Goal: Information Seeking & Learning: Understand process/instructions

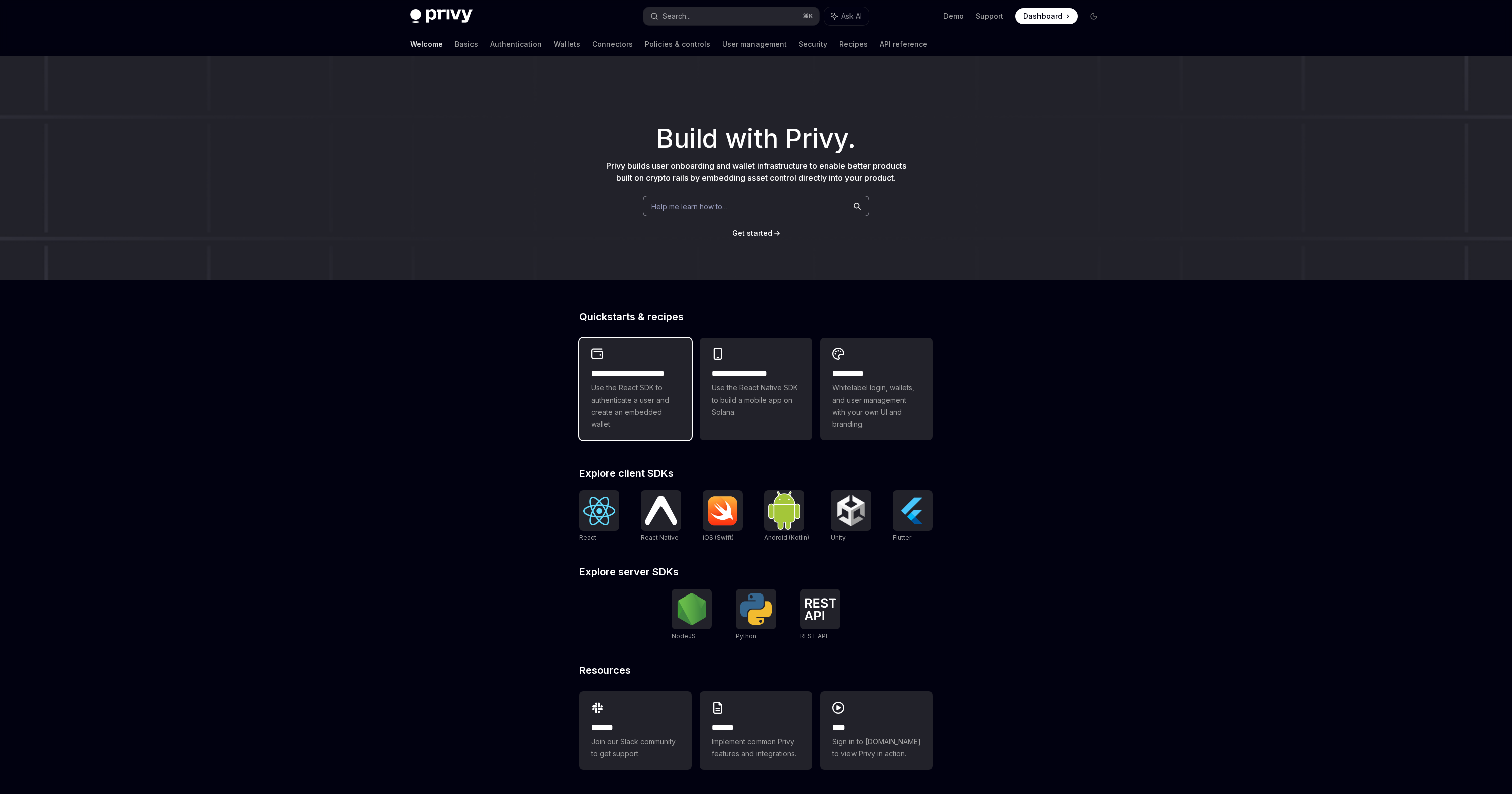
click at [656, 369] on h2 "**********" at bounding box center [635, 374] width 88 height 12
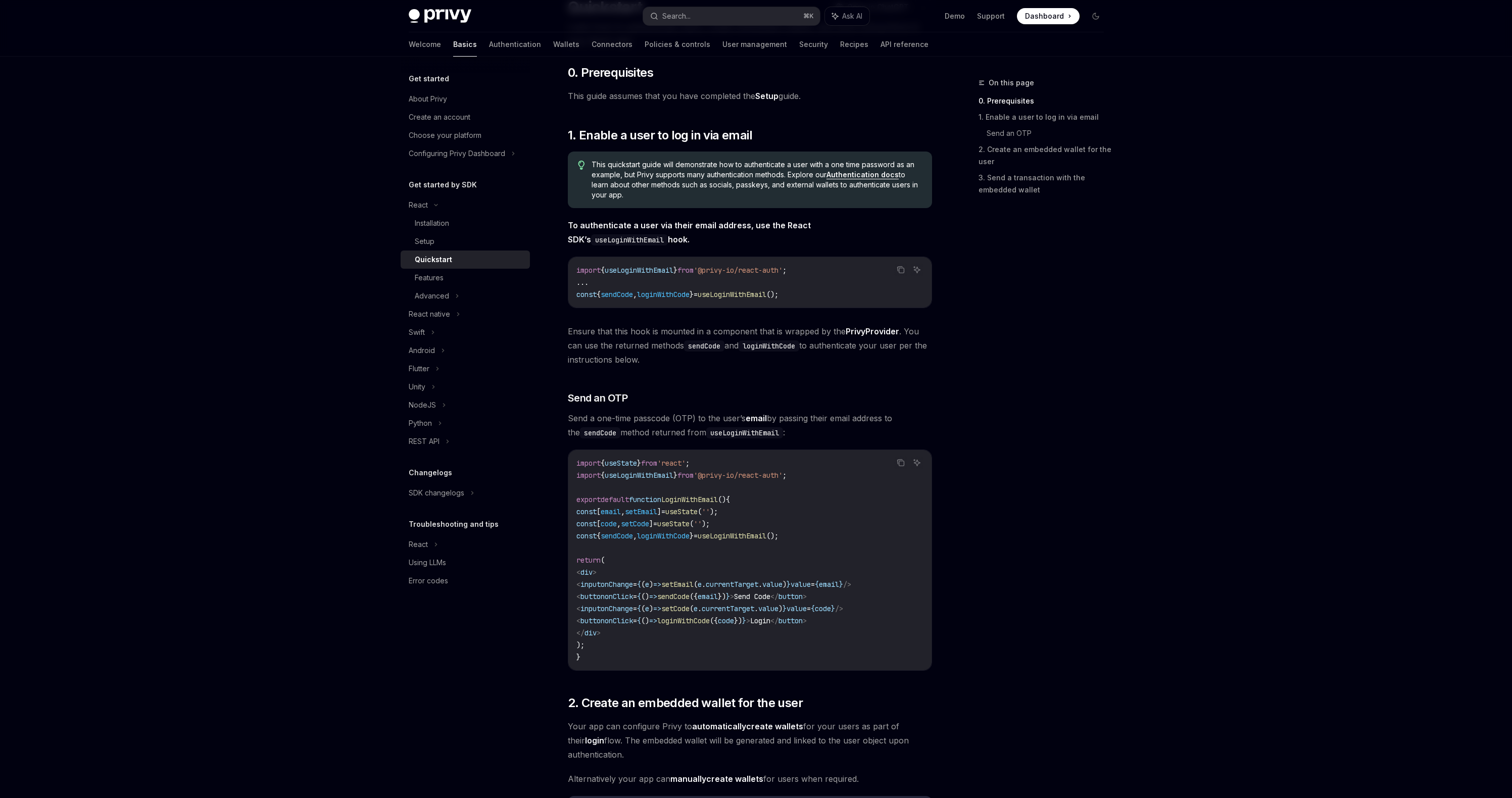
scroll to position [140, 0]
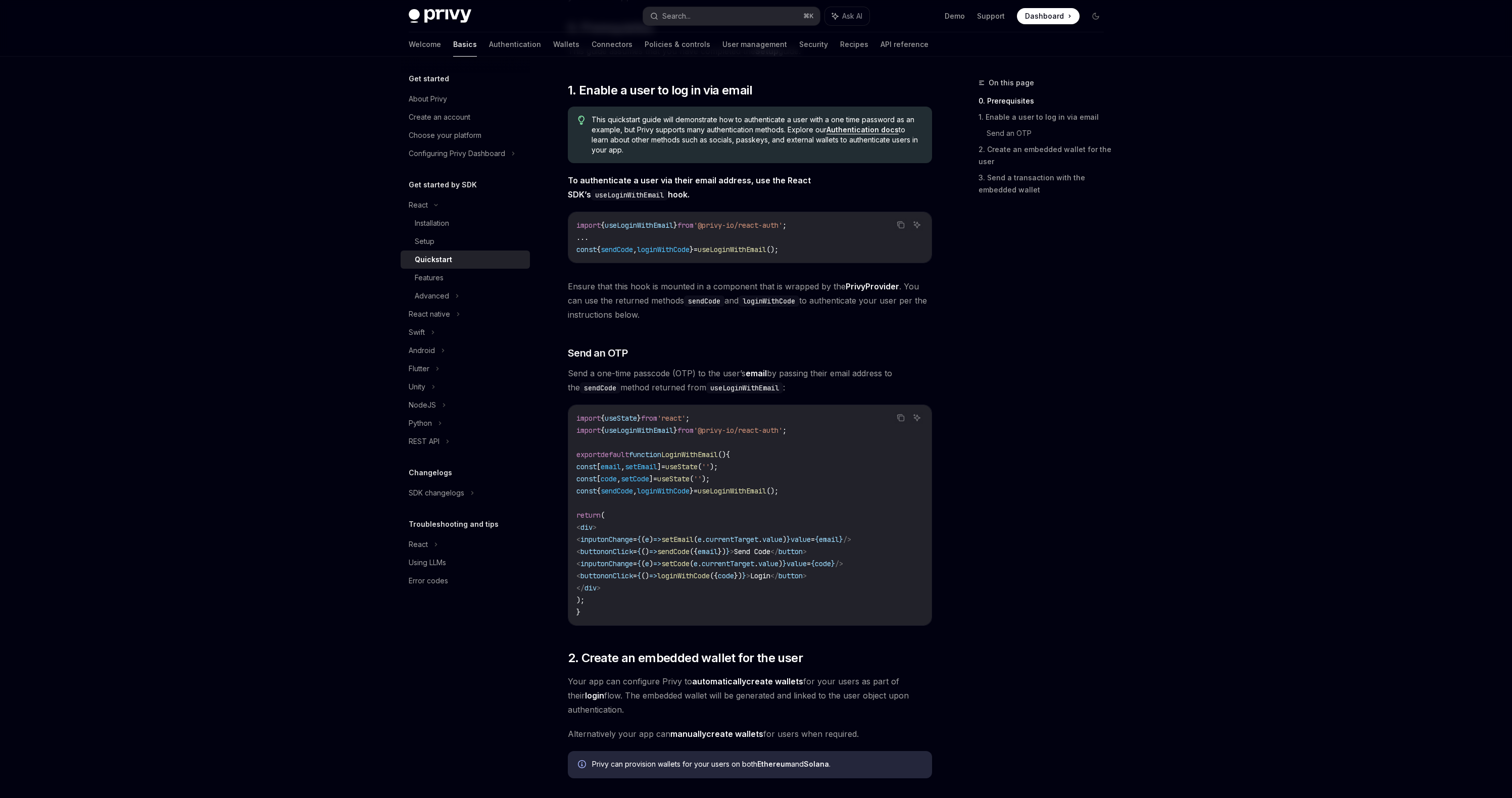
click at [1075, 432] on div "On this page 0. Prerequisites 1. Enable a user to log in via email Send an OTP …" at bounding box center [1035, 437] width 154 height 721
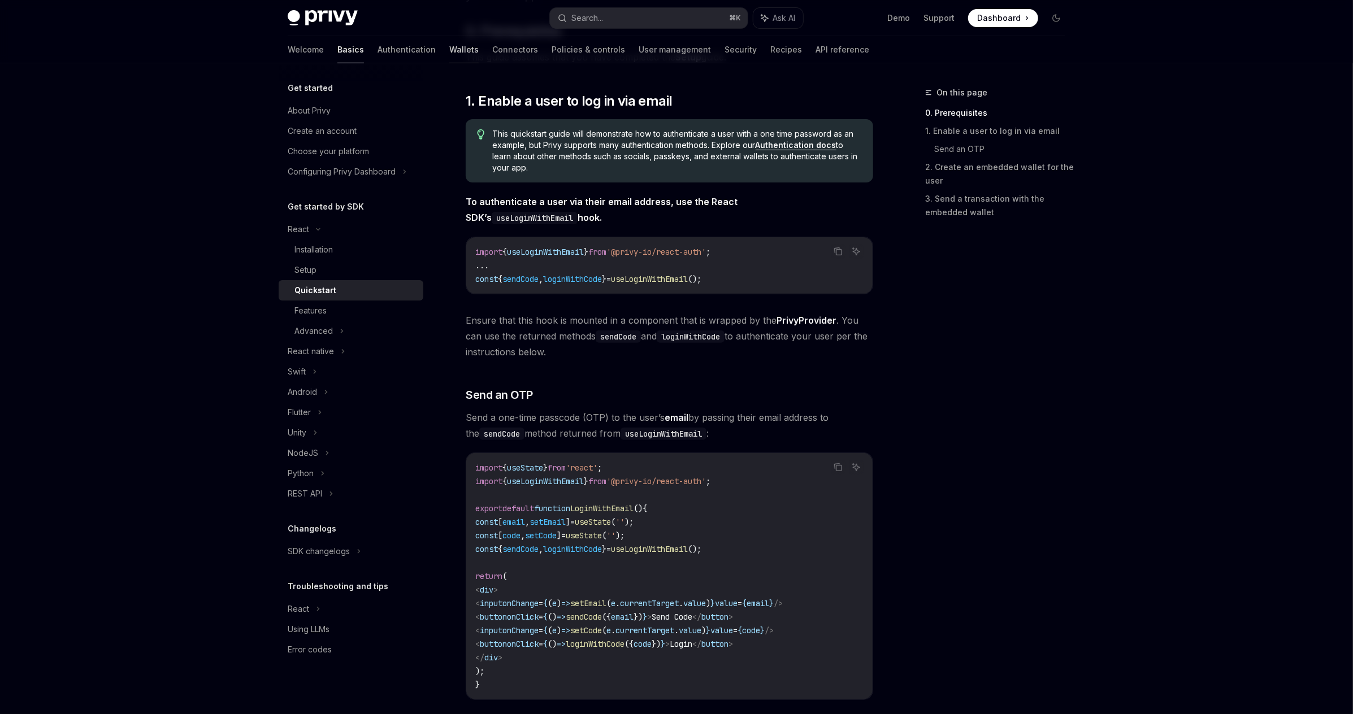
click at [449, 50] on link "Wallets" at bounding box center [463, 49] width 29 height 27
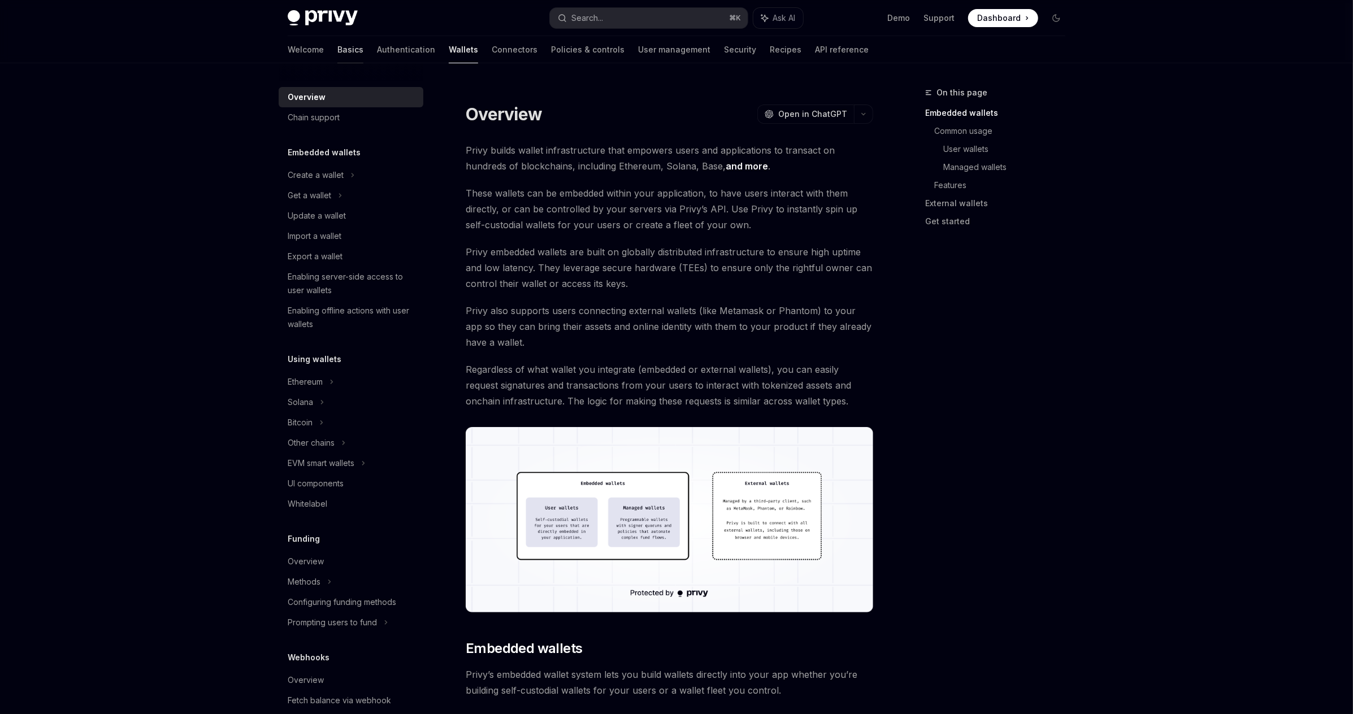
click at [337, 49] on link "Basics" at bounding box center [350, 49] width 26 height 27
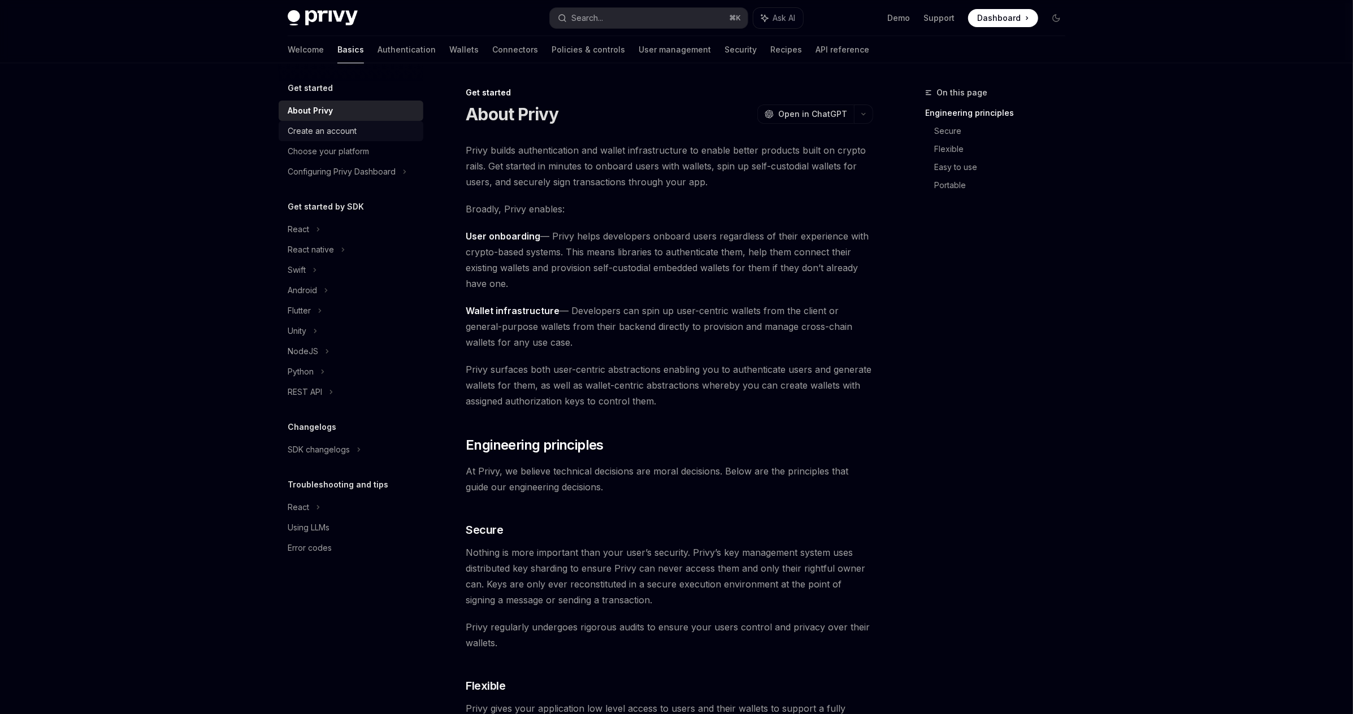
click at [348, 138] on link "Create an account" at bounding box center [351, 131] width 145 height 20
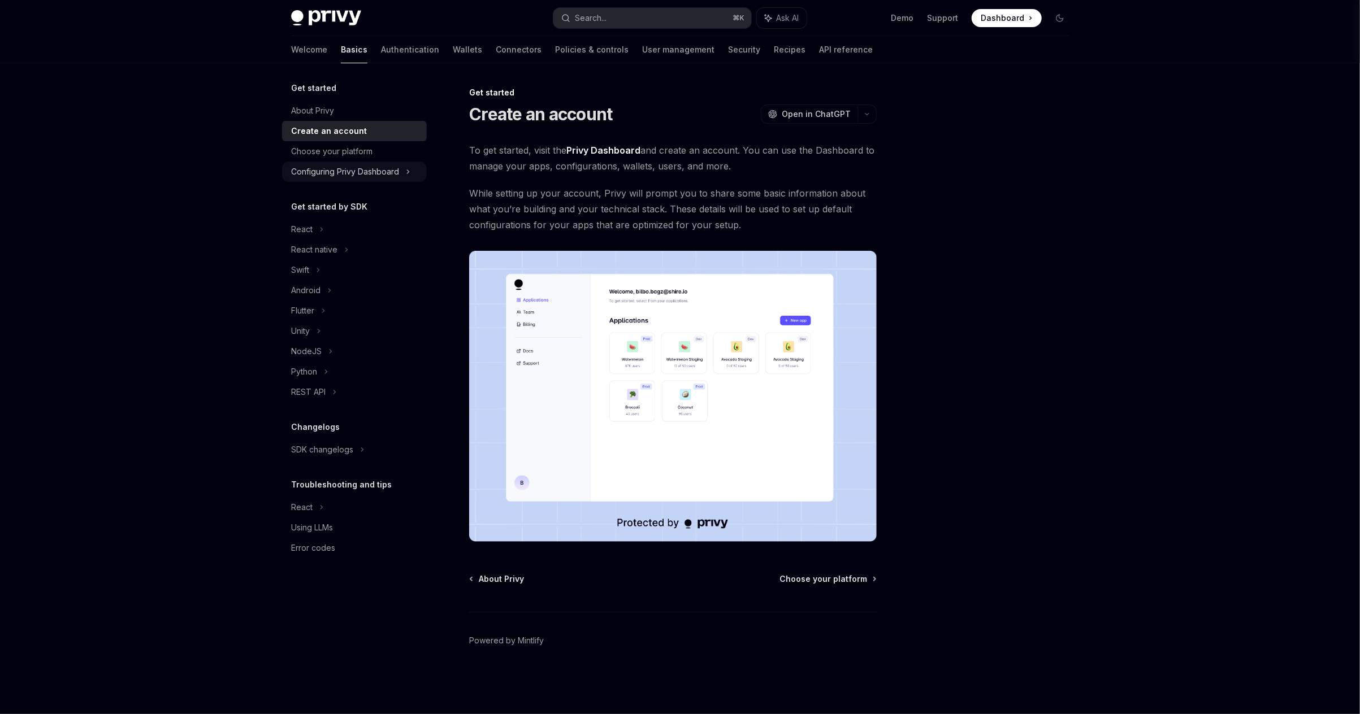
click at [357, 166] on div "Configuring Privy Dashboard" at bounding box center [345, 172] width 108 height 14
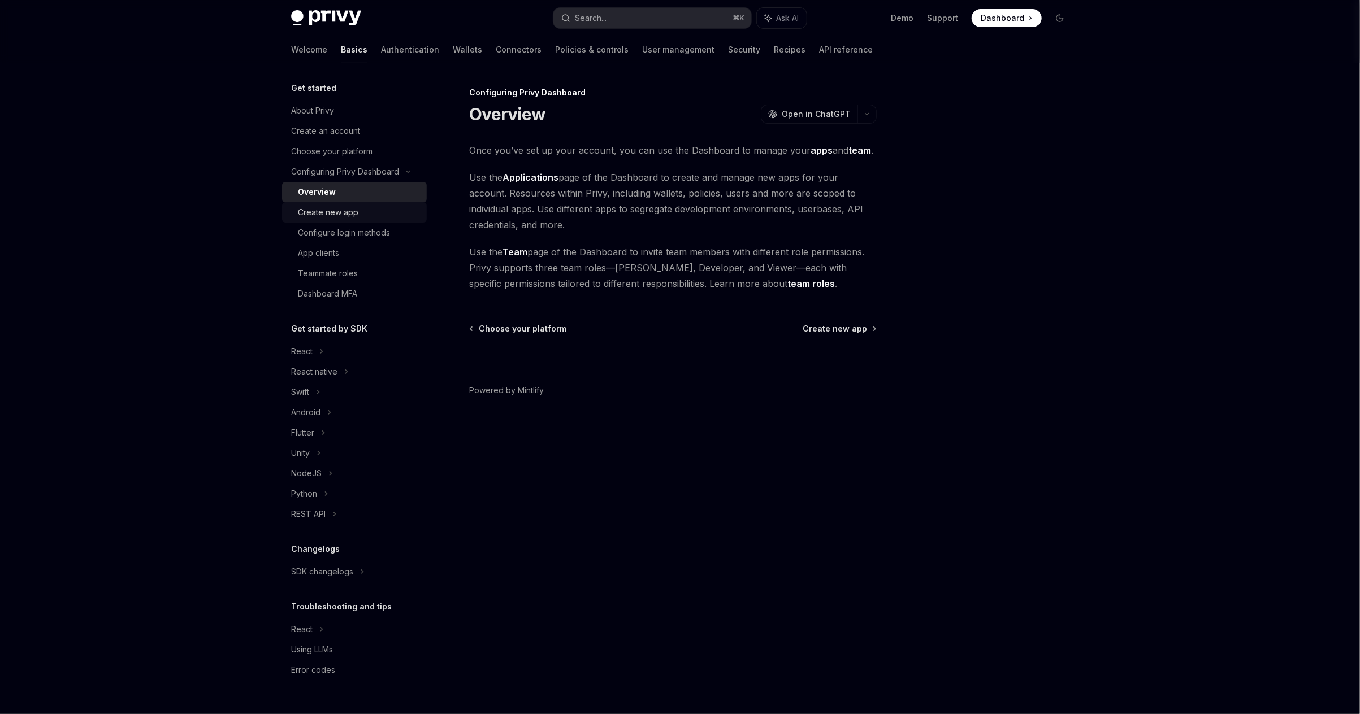
click at [371, 214] on div "Create new app" at bounding box center [359, 213] width 122 height 14
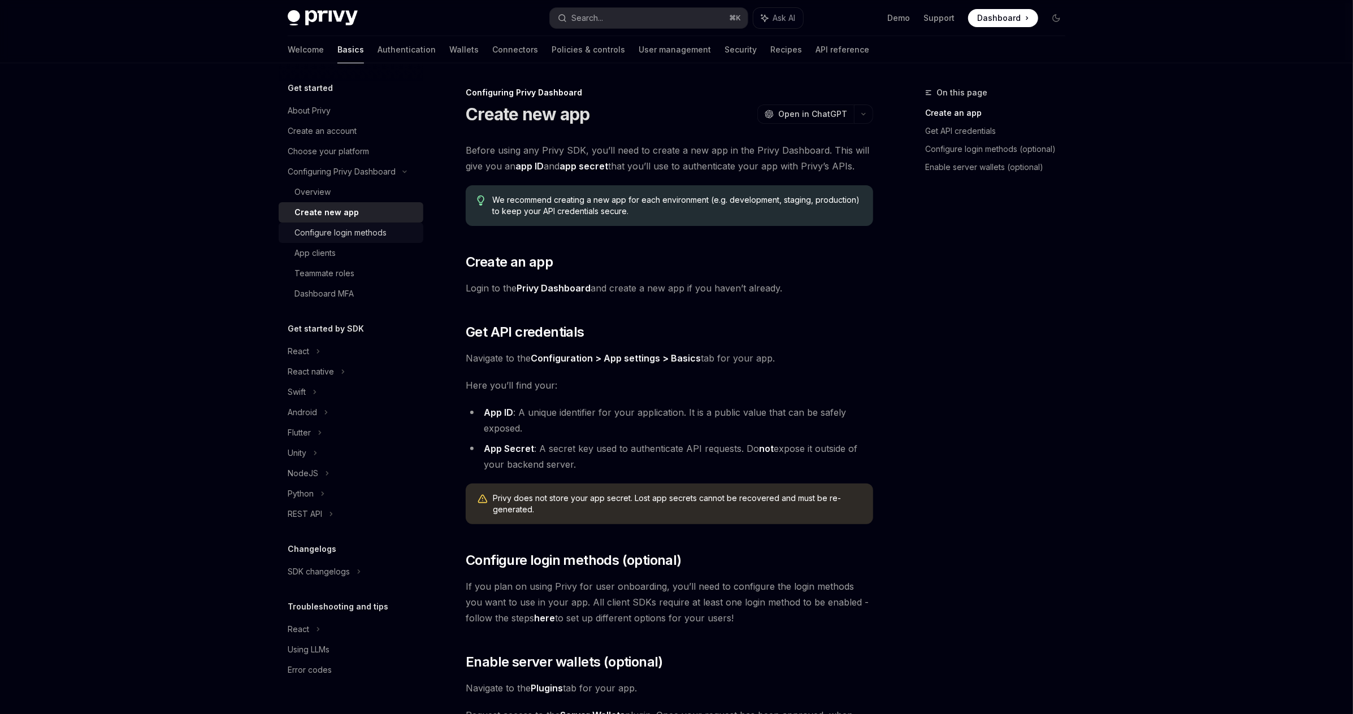
click at [371, 240] on link "Configure login methods" at bounding box center [351, 233] width 145 height 20
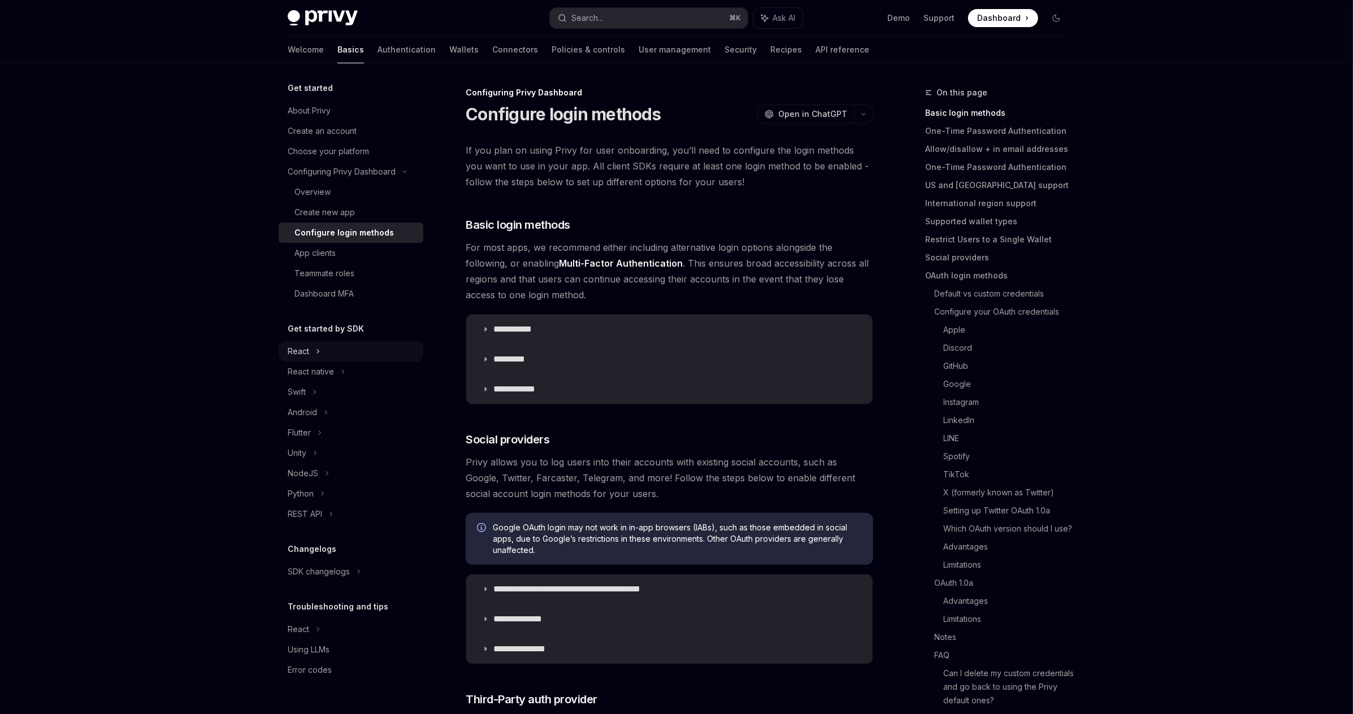
click at [339, 350] on div "React" at bounding box center [351, 351] width 145 height 20
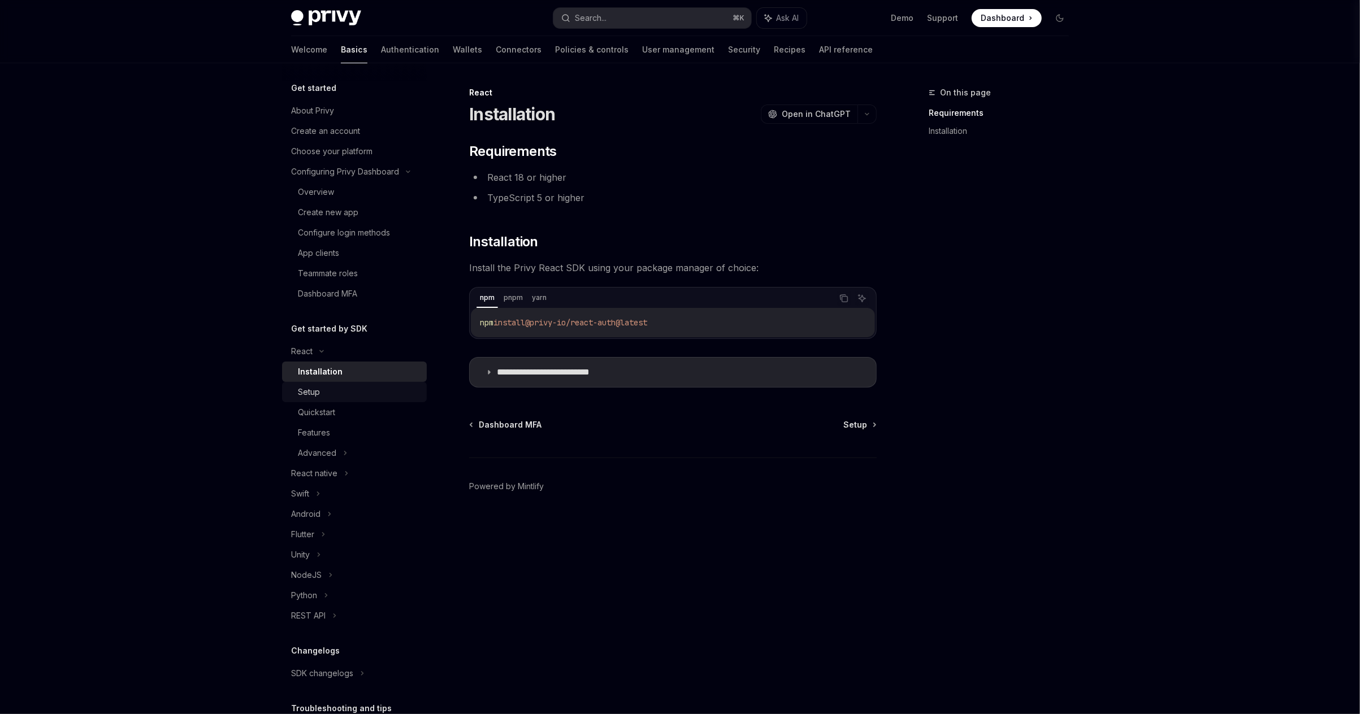
click at [354, 383] on link "Setup" at bounding box center [354, 392] width 145 height 20
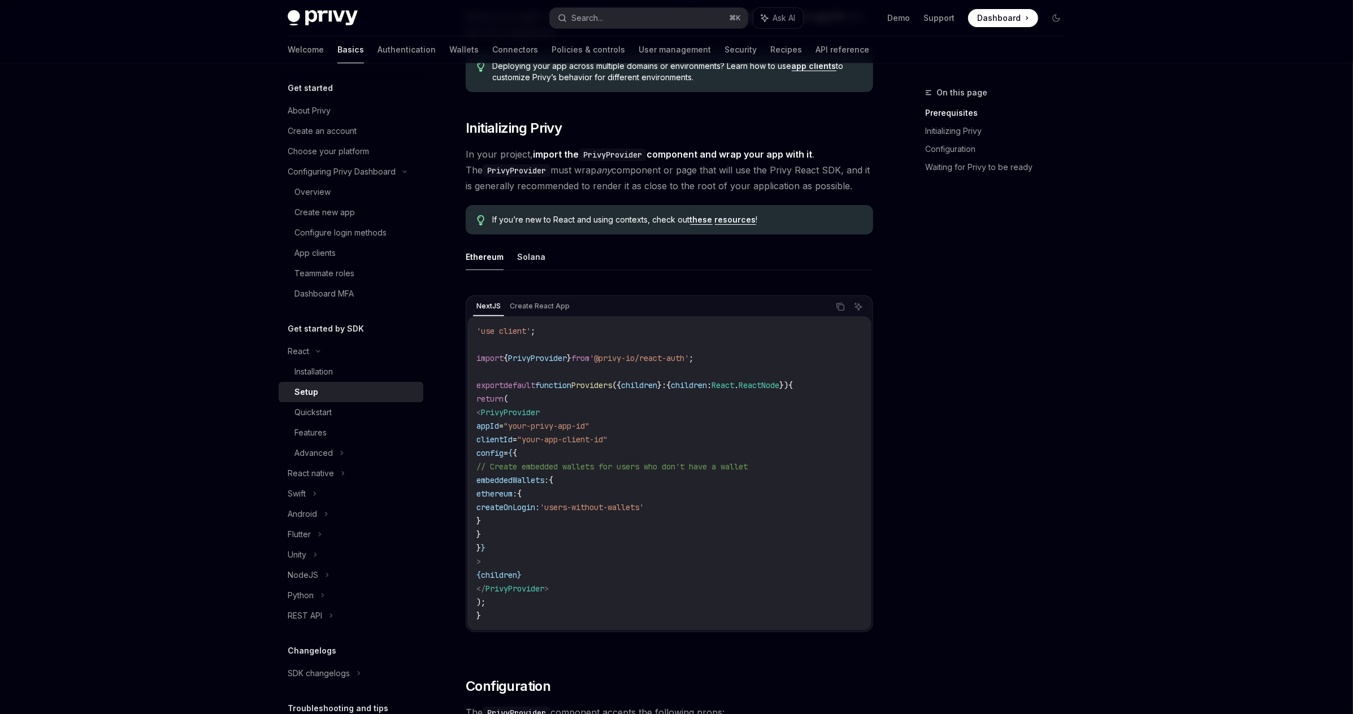
scroll to position [162, 0]
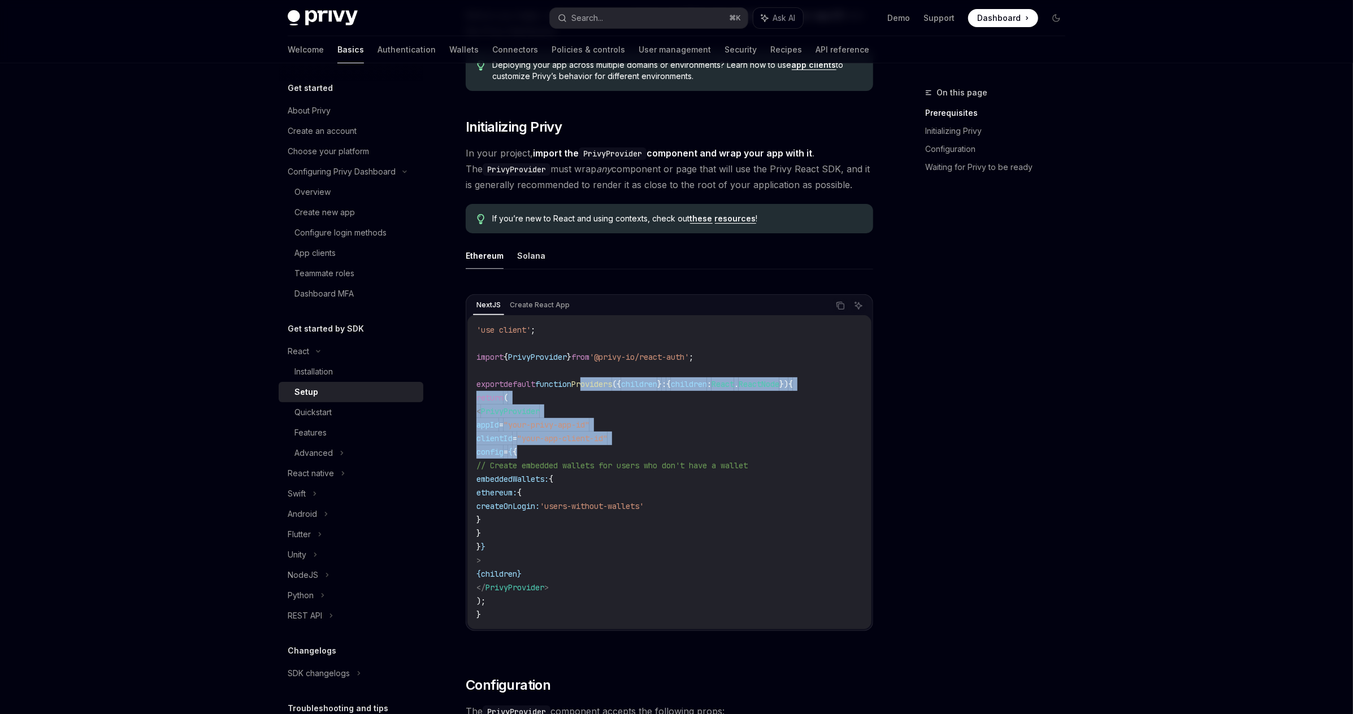
drag, startPoint x: 626, startPoint y: 439, endPoint x: 635, endPoint y: 449, distance: 13.6
click at [634, 448] on code "'use client' ; import { PrivyProvider } from '@privy-io/react-auth' ; export de…" at bounding box center [670, 472] width 386 height 298
click at [635, 449] on code "'use client' ; import { PrivyProvider } from '@privy-io/react-auth' ; export de…" at bounding box center [670, 472] width 386 height 298
drag, startPoint x: 615, startPoint y: 390, endPoint x: 651, endPoint y: 482, distance: 98.3
click at [648, 478] on code "'use client' ; import { PrivyProvider } from '@privy-io/react-auth' ; export de…" at bounding box center [670, 472] width 386 height 298
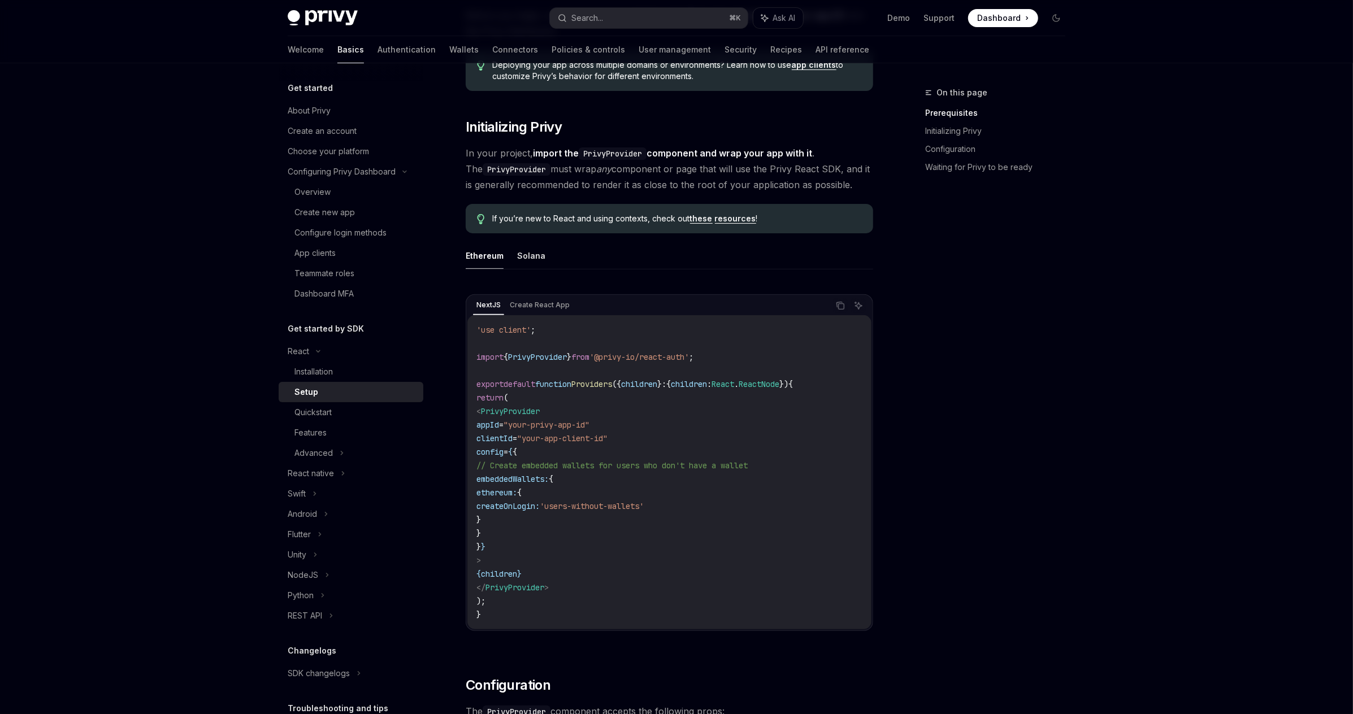
click at [653, 486] on code "'use client' ; import { PrivyProvider } from '@privy-io/react-auth' ; export de…" at bounding box center [670, 472] width 386 height 298
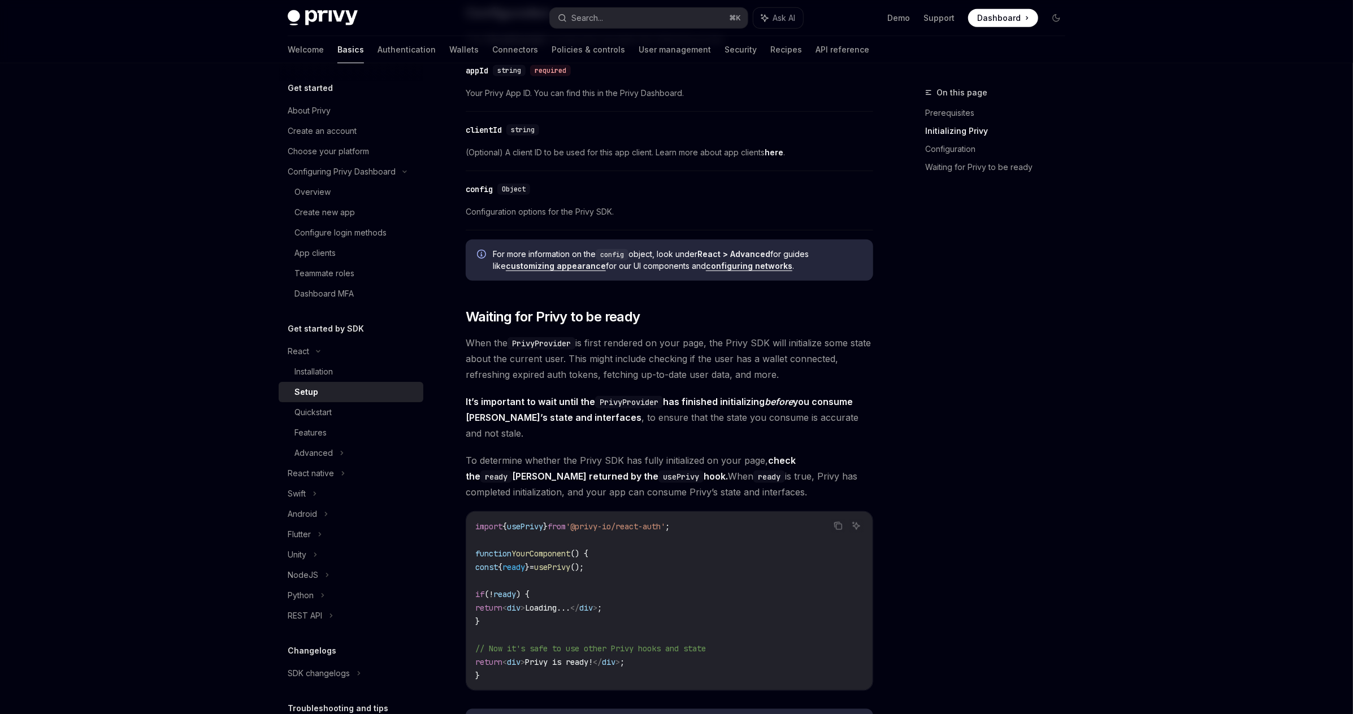
scroll to position [871, 0]
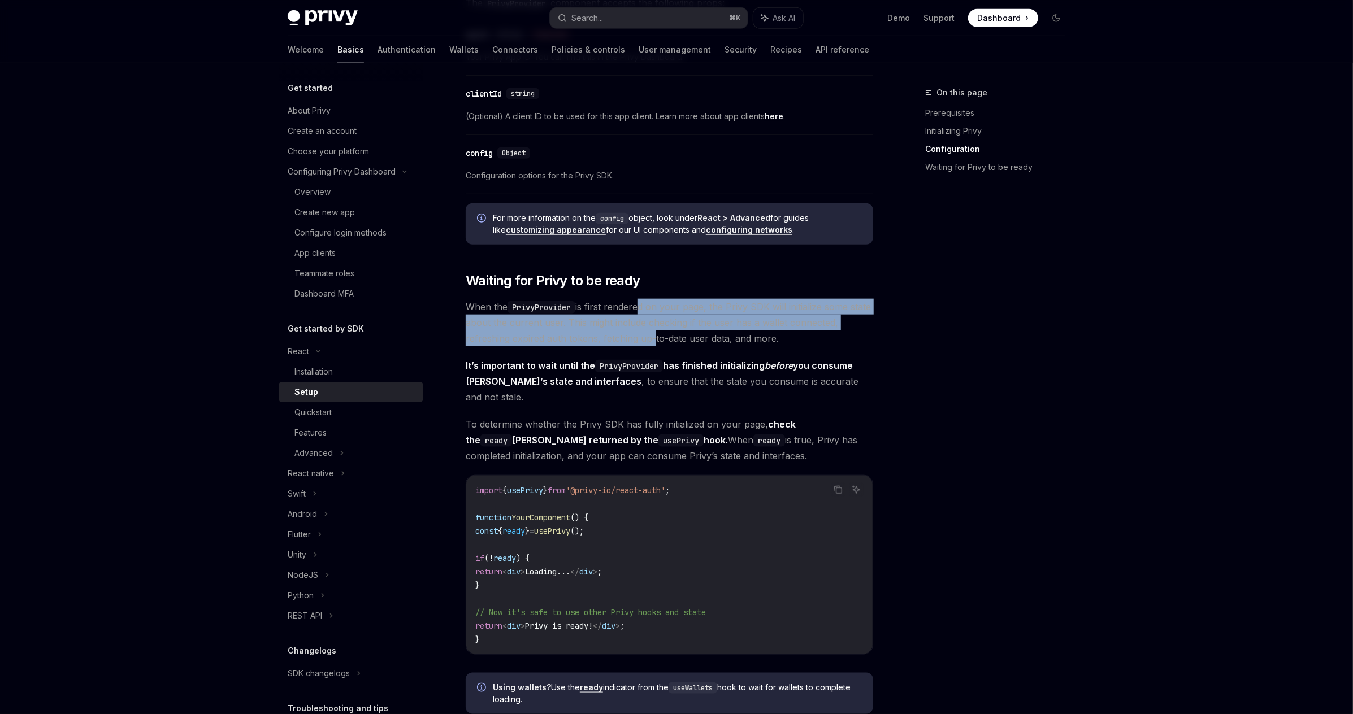
click at [648, 339] on span "When the PrivyProvider is first rendered on your page, the Privy SDK will initi…" at bounding box center [670, 322] width 408 height 47
click at [649, 339] on span "When the PrivyProvider is first rendered on your page, the Privy SDK will initi…" at bounding box center [670, 322] width 408 height 47
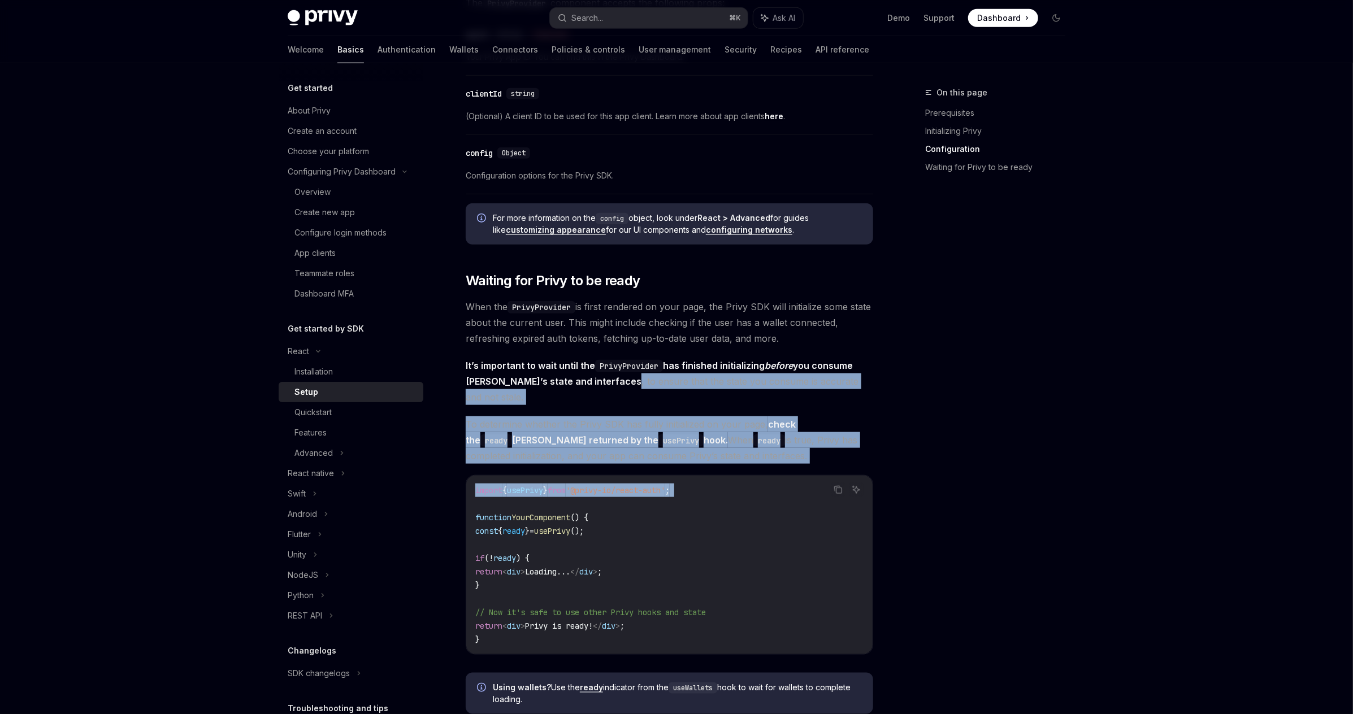
drag, startPoint x: 583, startPoint y: 378, endPoint x: 612, endPoint y: 510, distance: 134.8
click at [611, 508] on div "​ Prerequisites Before you begin, make sure you have set up your Privy app and …" at bounding box center [670, 94] width 408 height 1647
click at [584, 526] on span "();" at bounding box center [577, 531] width 14 height 10
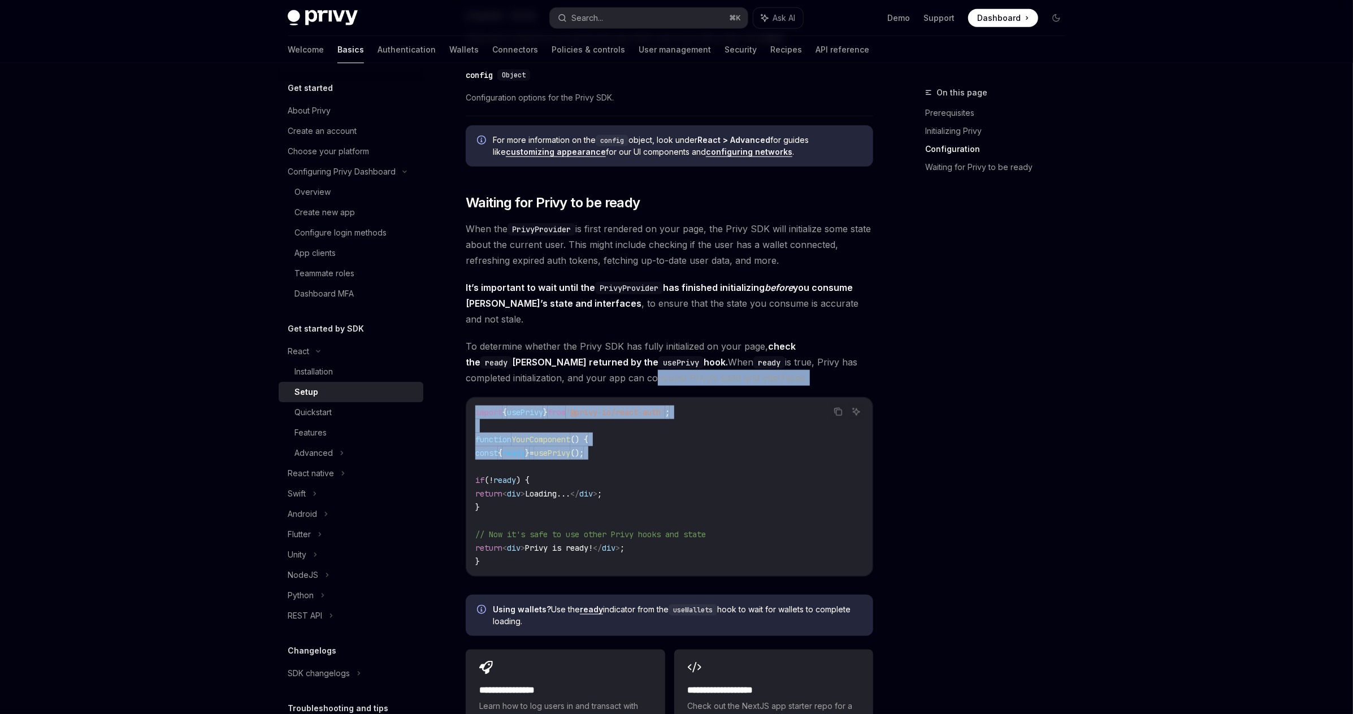
drag, startPoint x: 604, startPoint y: 391, endPoint x: 646, endPoint y: 476, distance: 94.8
click at [634, 460] on div "​ Prerequisites Before you begin, make sure you have set up your Privy app and …" at bounding box center [670, 16] width 408 height 1647
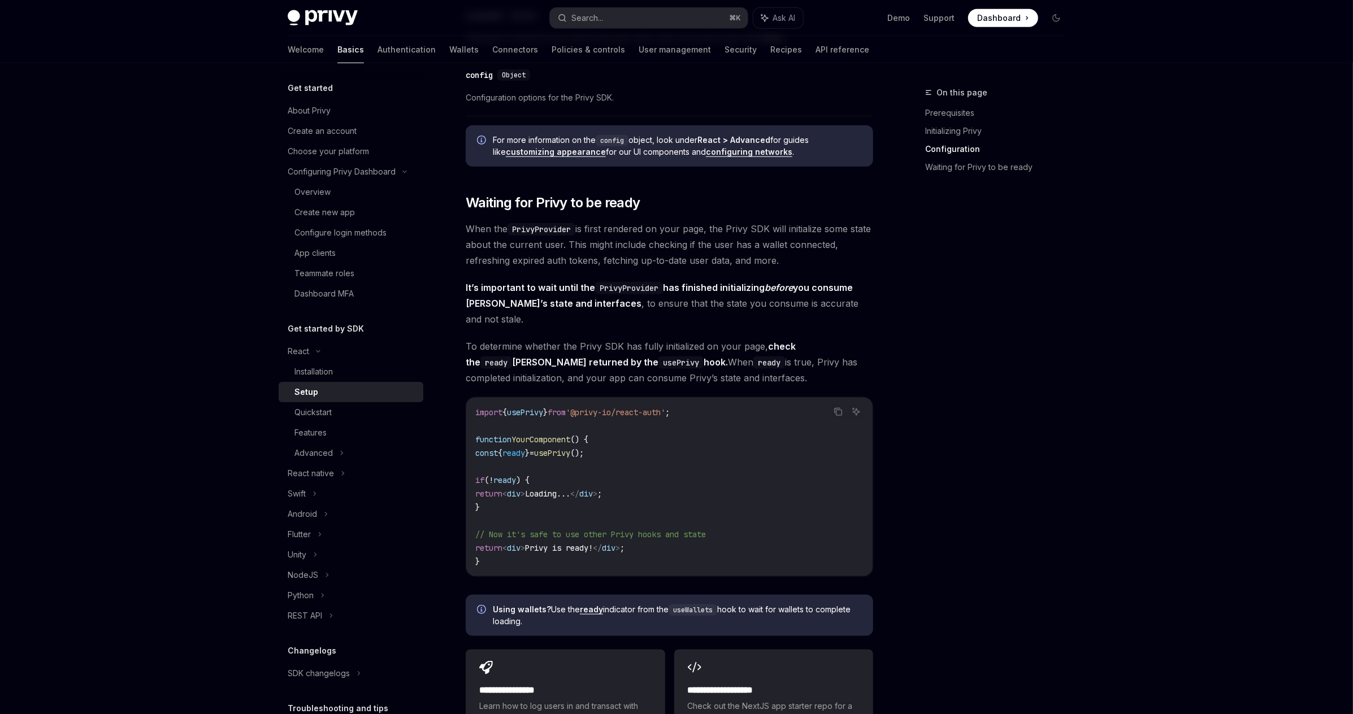
click at [646, 476] on code "import { usePrivy } from '@privy-io/react-auth' ; function YourComponent () { c…" at bounding box center [669, 487] width 388 height 163
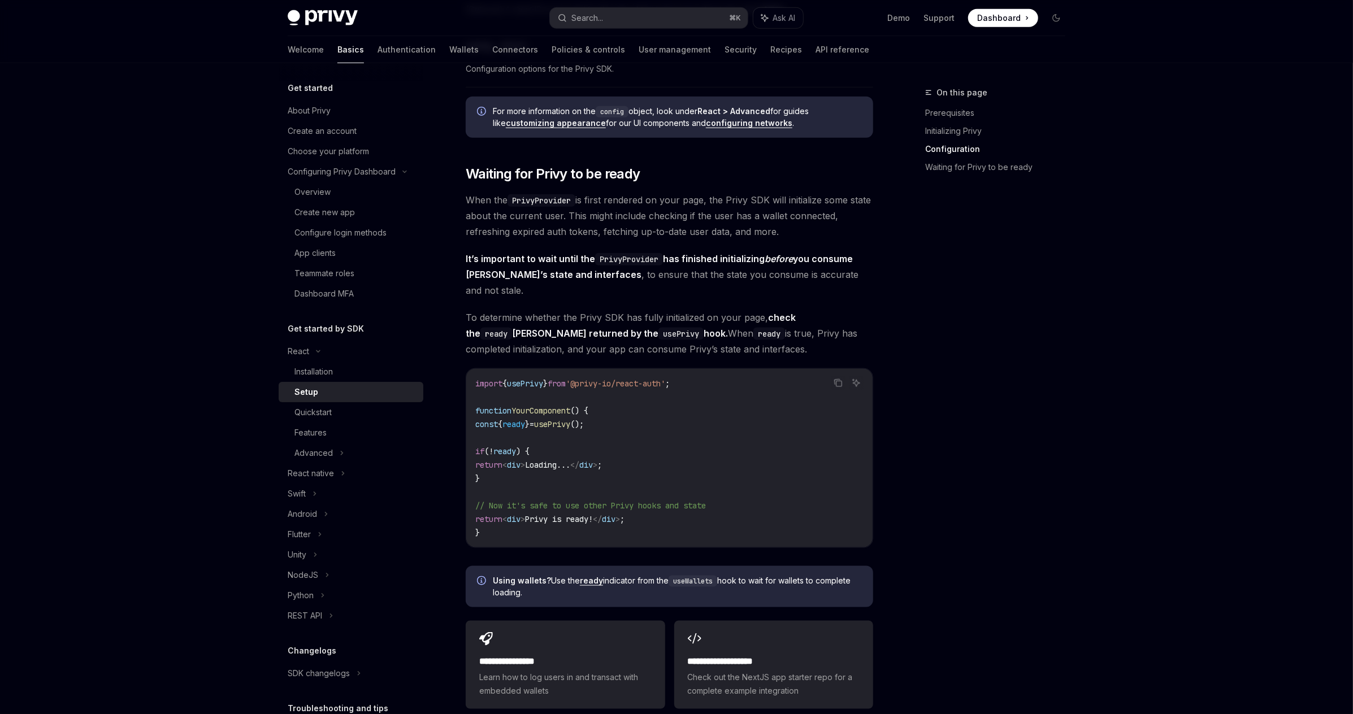
scroll to position [1216, 0]
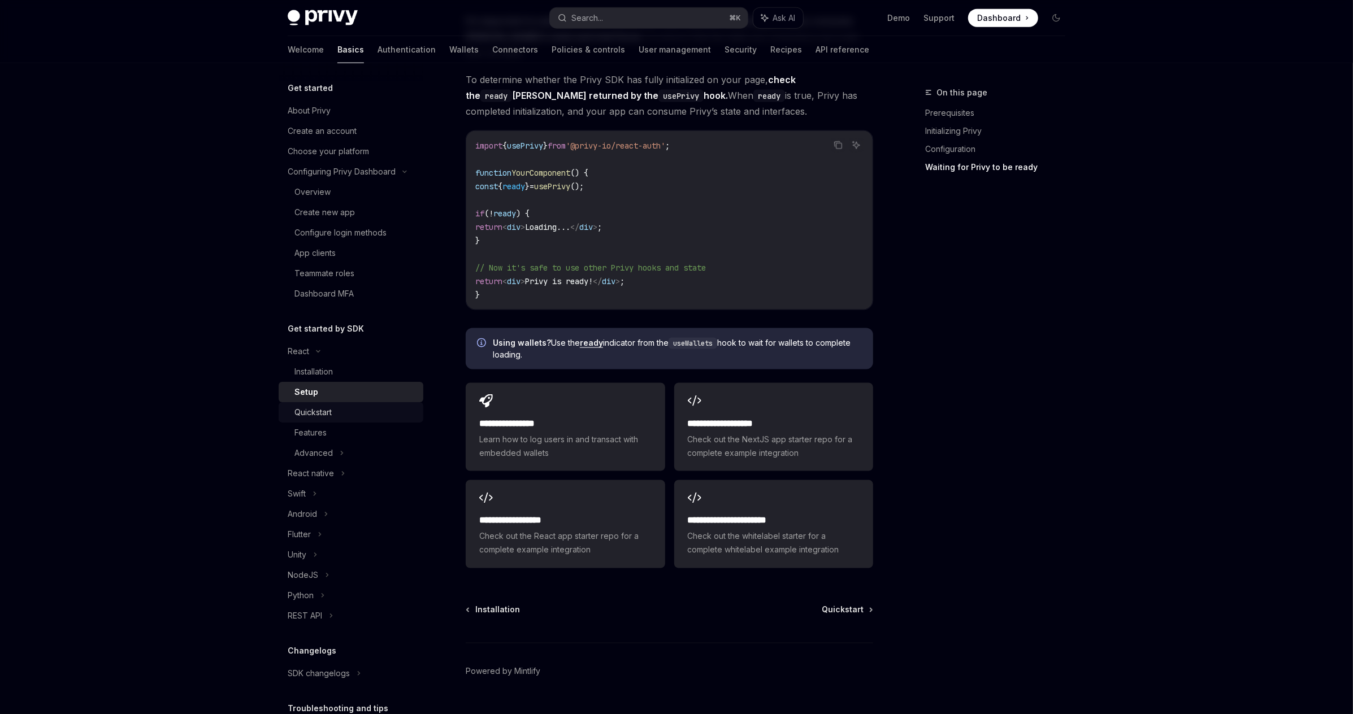
click at [330, 419] on div "Quickstart" at bounding box center [312, 413] width 37 height 14
type textarea "*"
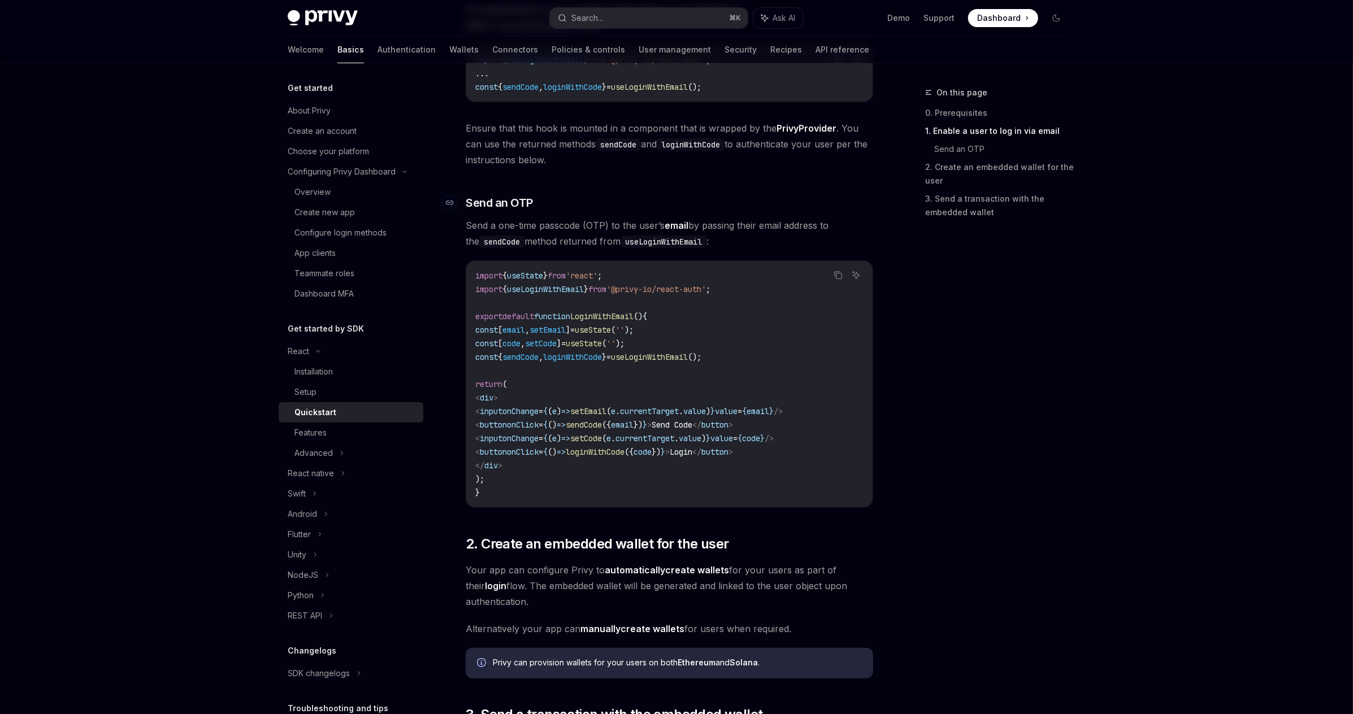
scroll to position [395, 0]
